Goal: Task Accomplishment & Management: Use online tool/utility

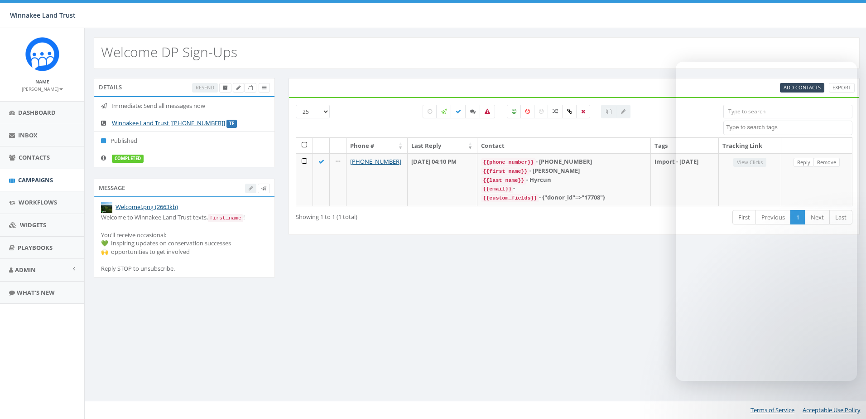
select select
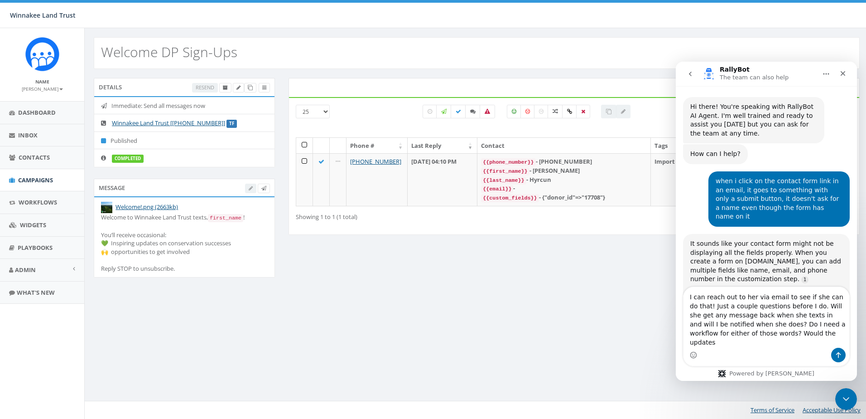
scroll to position [3213, 0]
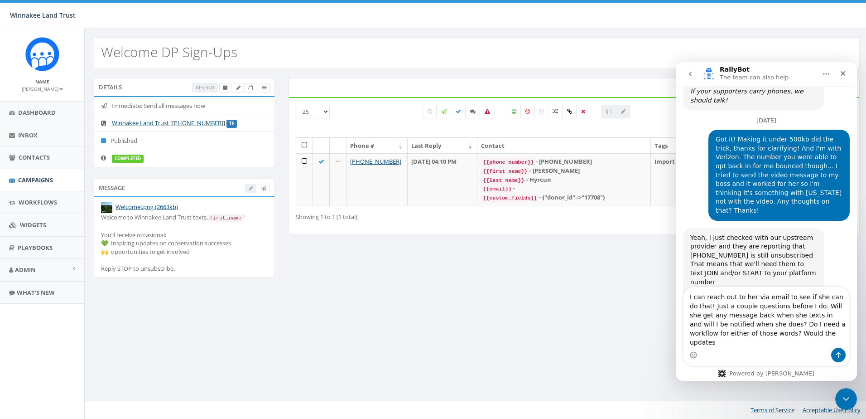
click at [792, 324] on textarea "I can reach out to her via email to see if she can do that! Just a couple quest…" at bounding box center [767, 317] width 166 height 61
drag, startPoint x: 808, startPoint y: 342, endPoint x: 774, endPoint y: 342, distance: 33.5
click at [774, 342] on textarea "I can reach out to her via email to see if she can do that! Just a couple quest…" at bounding box center [767, 317] width 166 height 61
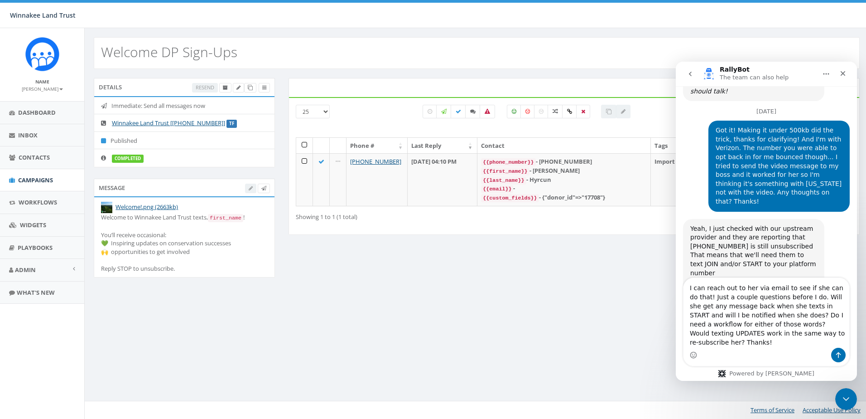
type textarea "I can reach out to her via email to see if she can do that! Just a couple quest…"
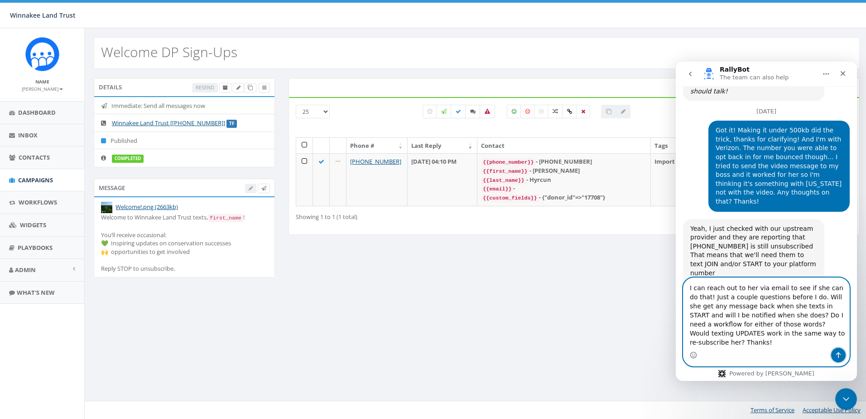
click at [839, 355] on icon "Send a message…" at bounding box center [838, 354] width 7 height 7
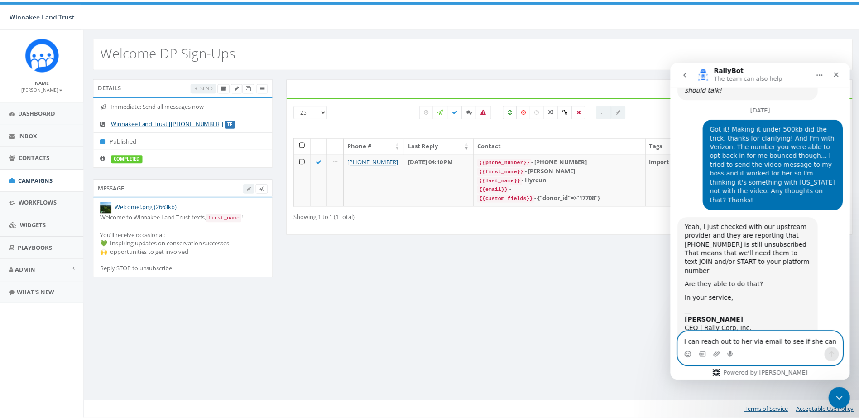
scroll to position [3270, 0]
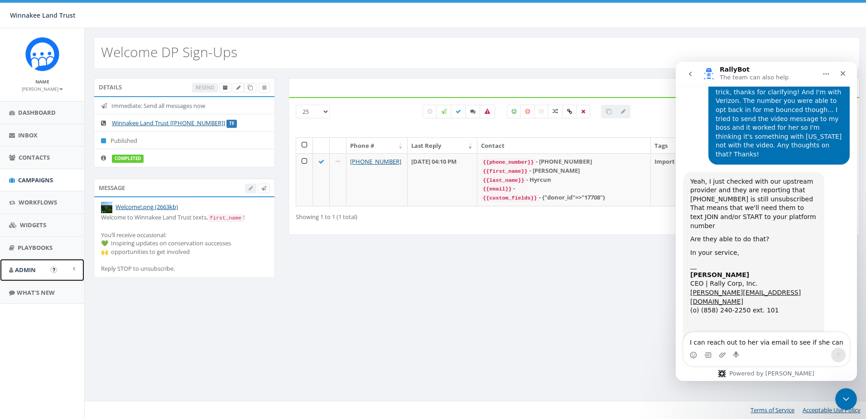
click at [29, 270] on span "Admin" at bounding box center [25, 269] width 21 height 8
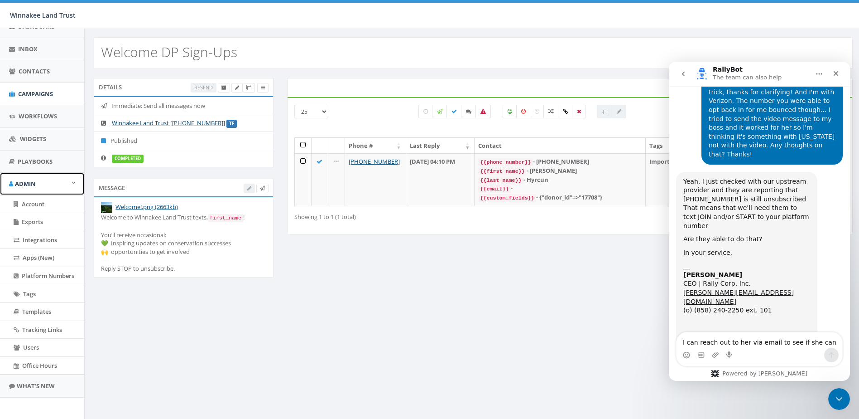
scroll to position [90, 0]
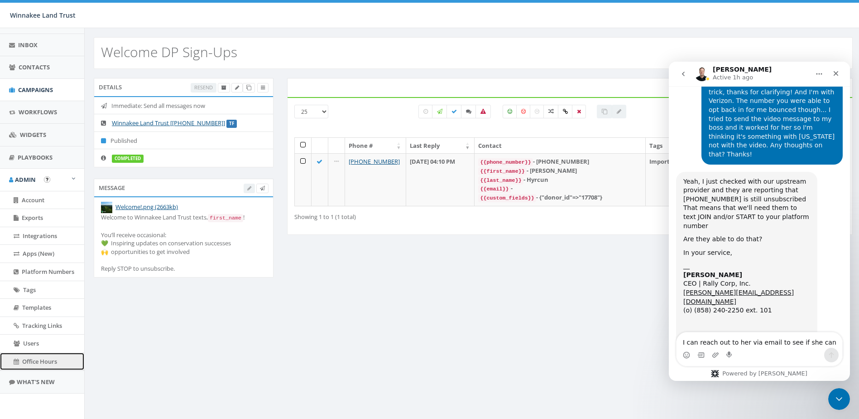
click at [24, 360] on span "Office Hours" at bounding box center [39, 361] width 35 height 8
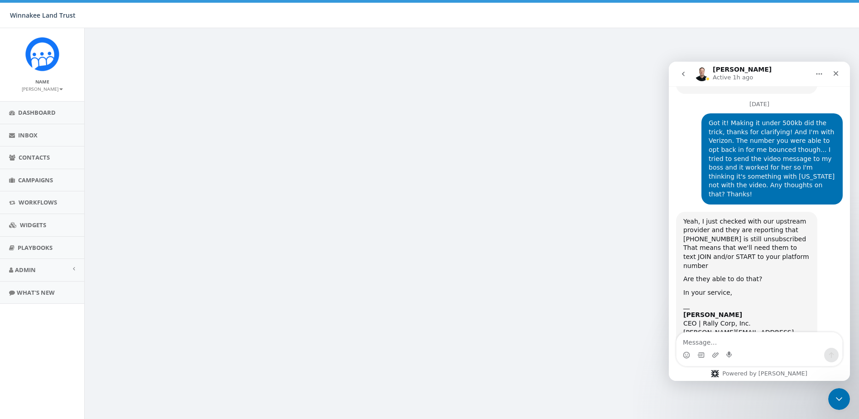
scroll to position [3270, 0]
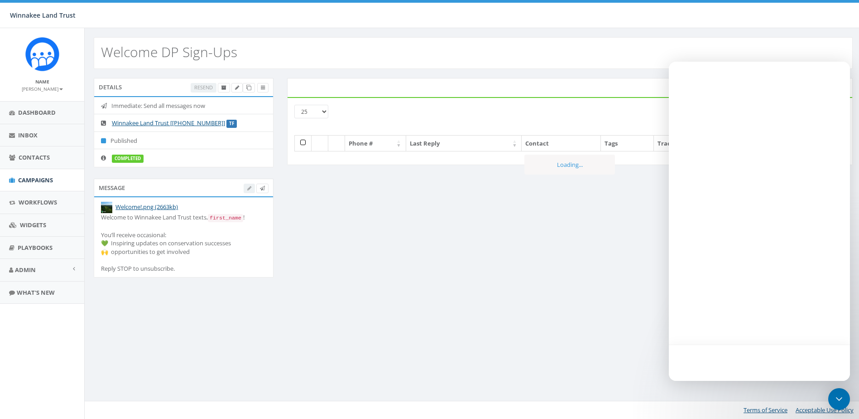
select select
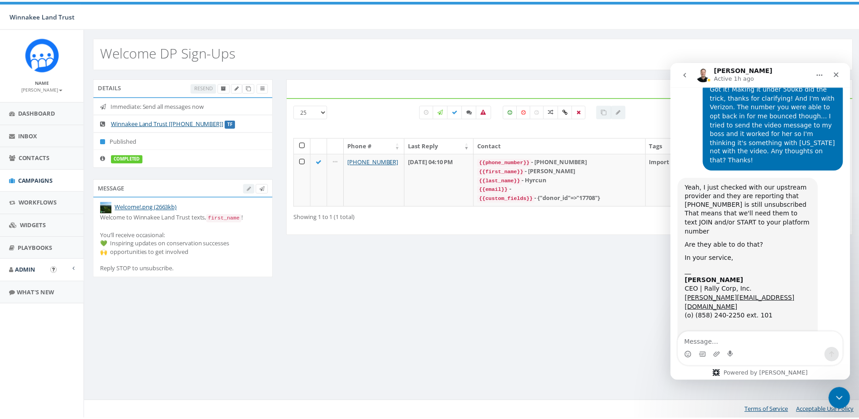
scroll to position [3270, 0]
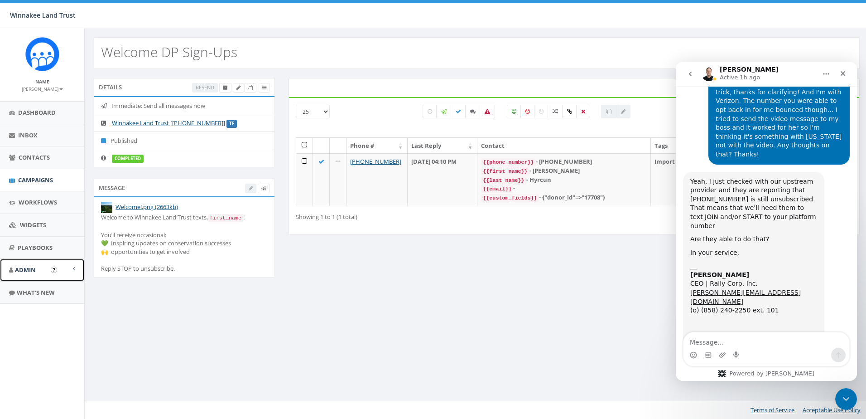
click at [27, 274] on link "Admin" at bounding box center [42, 270] width 84 height 22
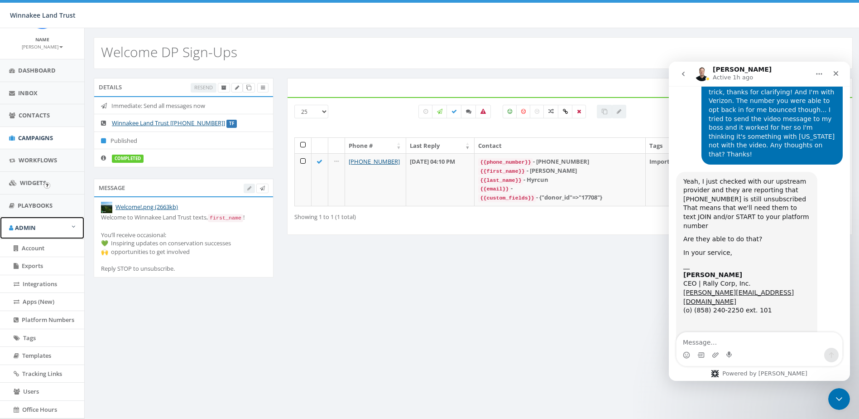
scroll to position [90, 0]
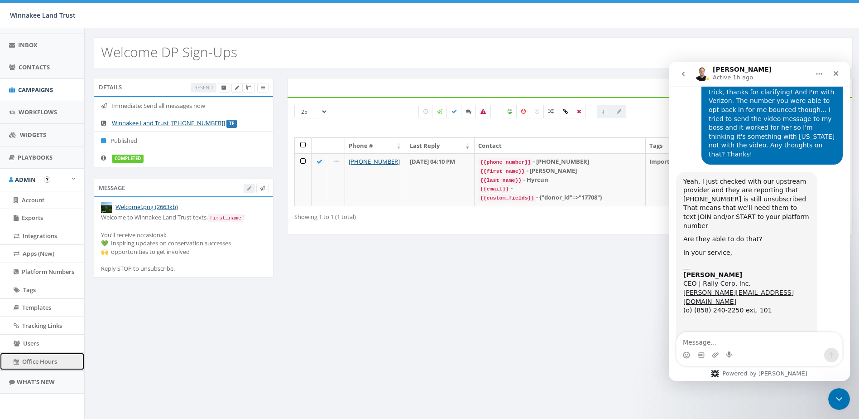
click at [28, 363] on span "Office Hours" at bounding box center [39, 361] width 35 height 8
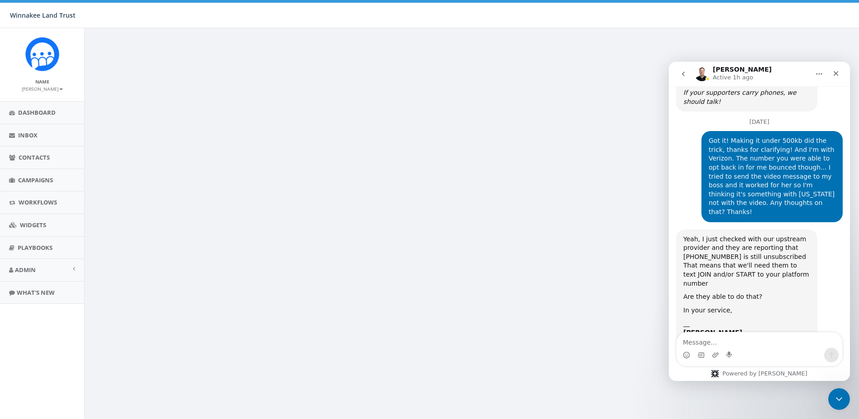
scroll to position [3270, 0]
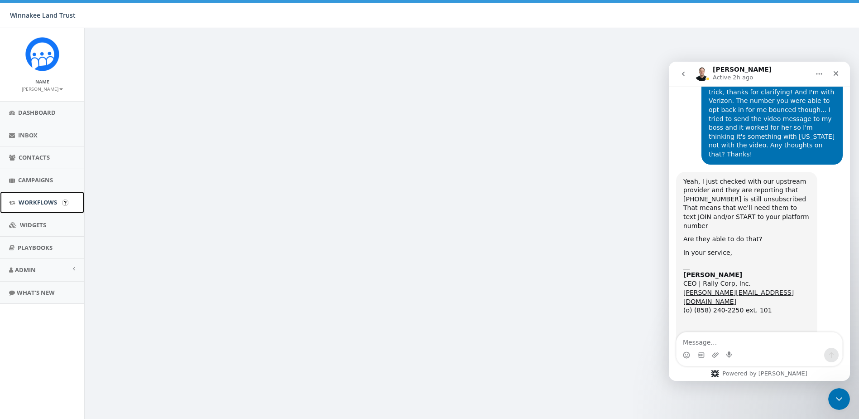
click at [31, 207] on link "Workflows" at bounding box center [42, 202] width 84 height 22
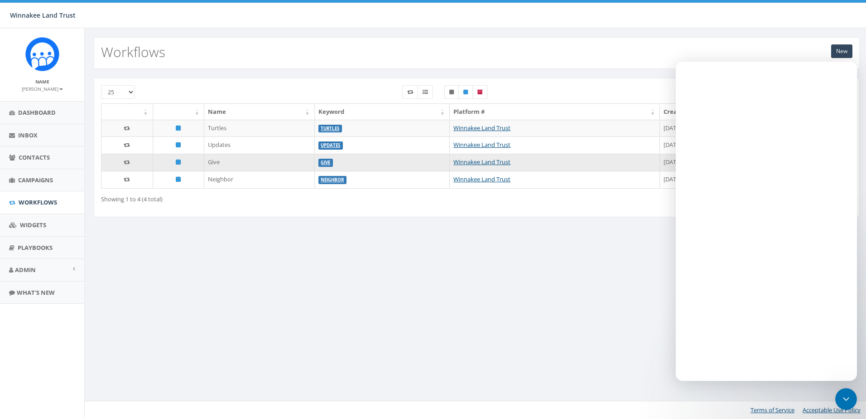
click at [216, 166] on td "Give" at bounding box center [259, 162] width 110 height 17
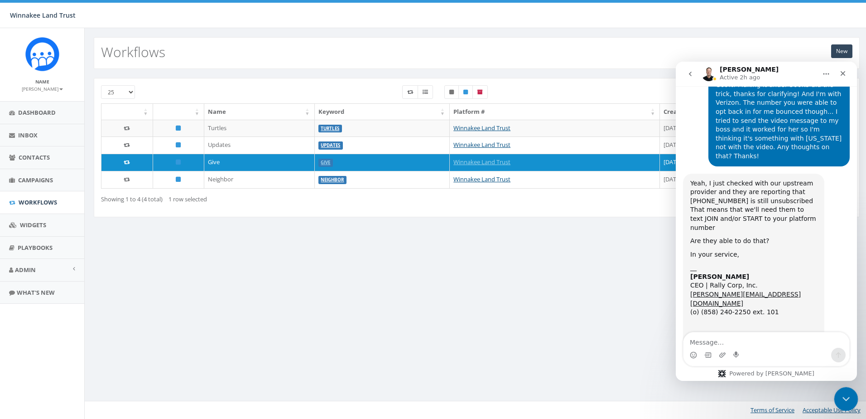
scroll to position [3270, 0]
click at [849, 396] on icon "Close Intercom Messenger" at bounding box center [844, 397] width 11 height 11
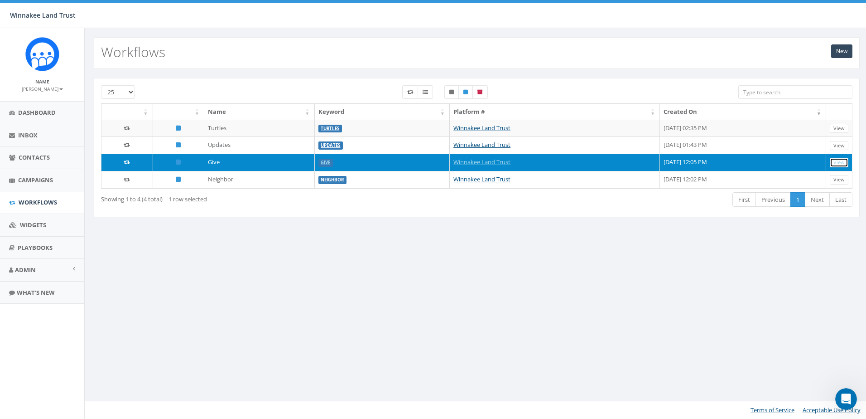
click at [831, 161] on link "View" at bounding box center [839, 163] width 19 height 10
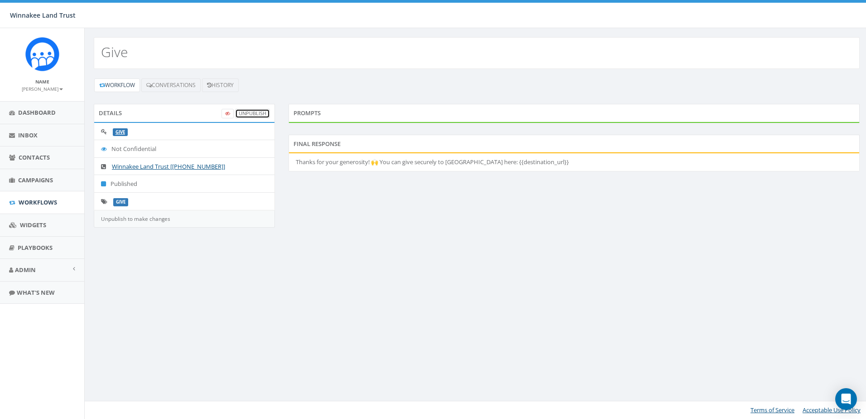
click at [255, 114] on link "UnPublish" at bounding box center [252, 114] width 35 height 10
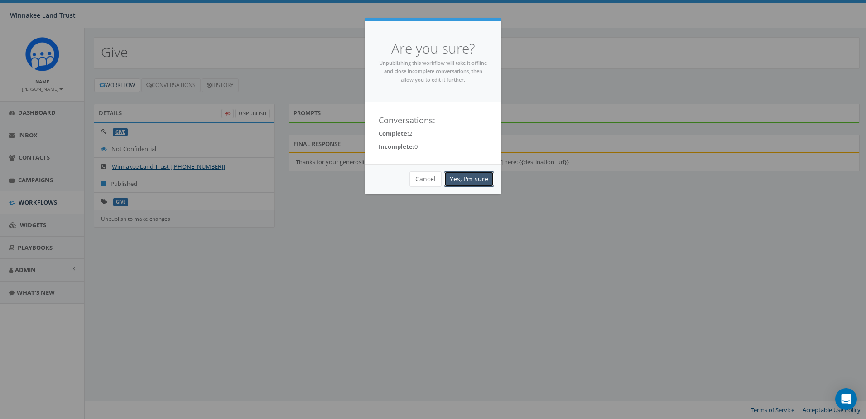
click at [458, 179] on link "Yes, I'm sure" at bounding box center [469, 178] width 50 height 15
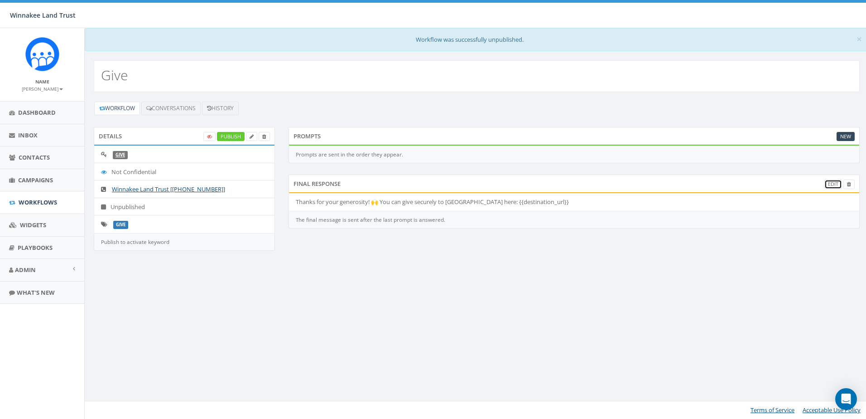
click at [828, 184] on link "Edit" at bounding box center [834, 184] width 18 height 10
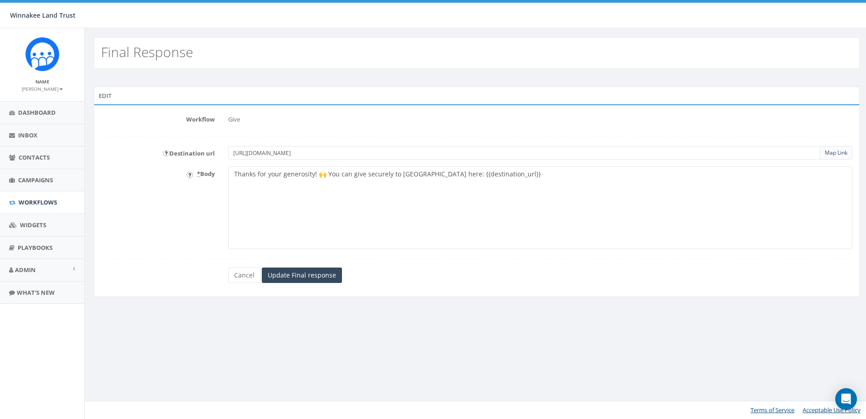
drag, startPoint x: 354, startPoint y: 151, endPoint x: 215, endPoint y: 151, distance: 139.1
click at [215, 151] on div "Destination url [URL][DOMAIN_NAME] Map Link" at bounding box center [476, 153] width 765 height 14
paste input "[DOMAIN_NAME][URL]"
type input "[URL][DOMAIN_NAME]"
click at [847, 150] on link "Map Link" at bounding box center [836, 153] width 23 height 8
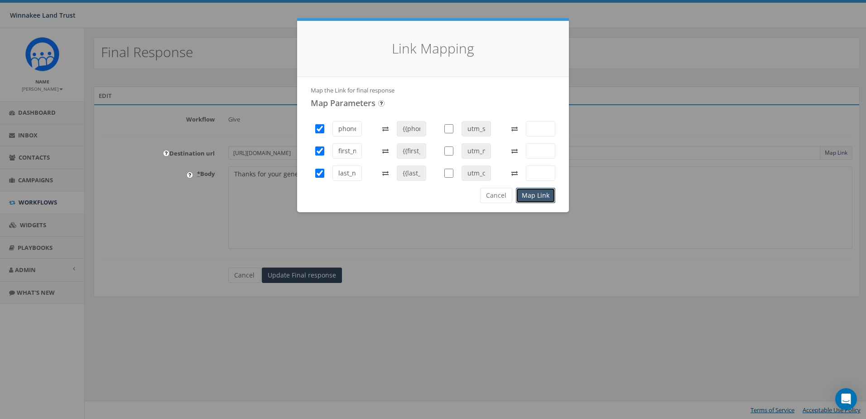
click at [536, 195] on button "Map Link" at bounding box center [535, 195] width 39 height 15
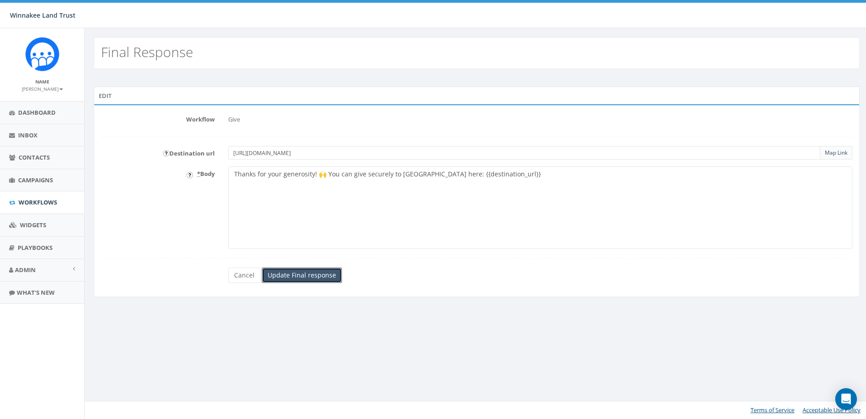
click at [295, 276] on input "Update Final response" at bounding box center [302, 274] width 80 height 15
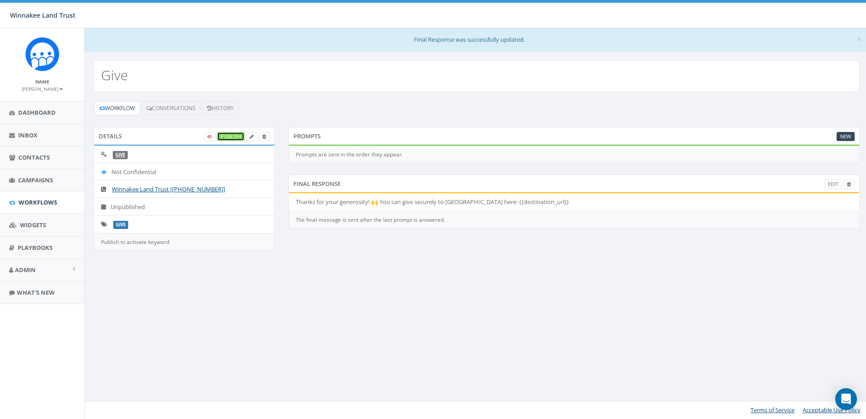
click at [228, 135] on link "Publish" at bounding box center [231, 137] width 28 height 10
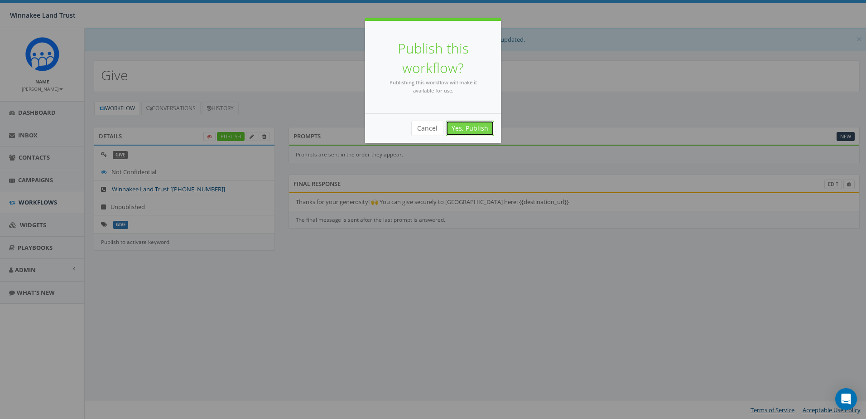
click at [477, 133] on link "Yes, Publish" at bounding box center [470, 128] width 48 height 15
